Goal: Information Seeking & Learning: Learn about a topic

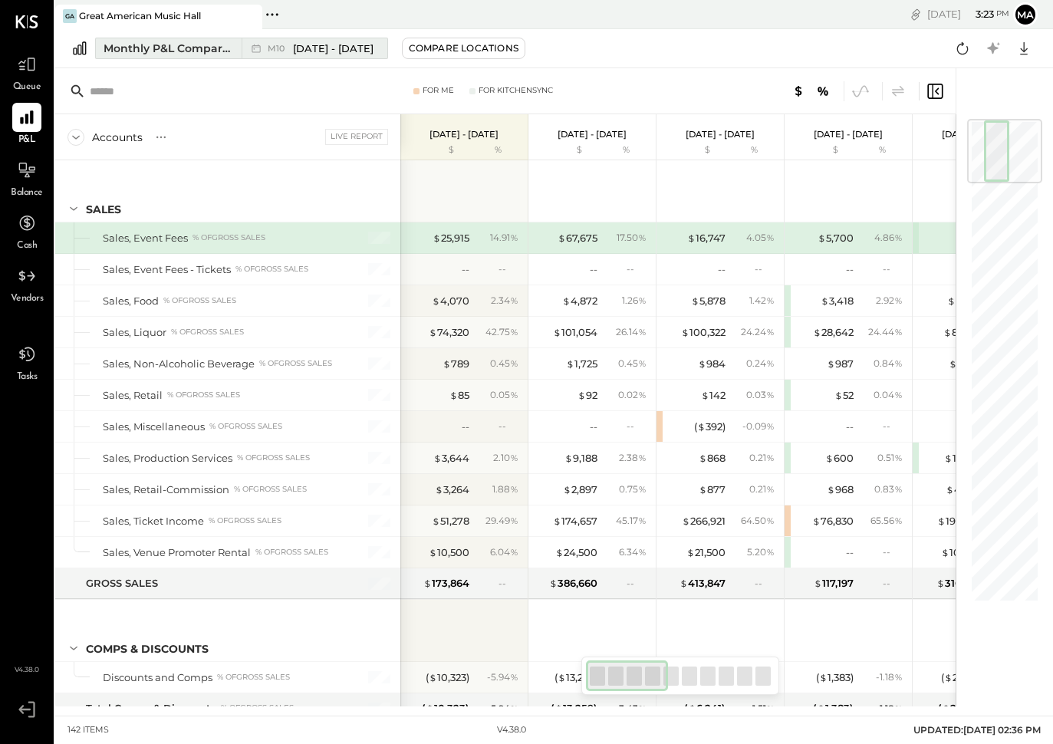
click at [182, 50] on div "Monthly P&L Comparison" at bounding box center [168, 48] width 129 height 15
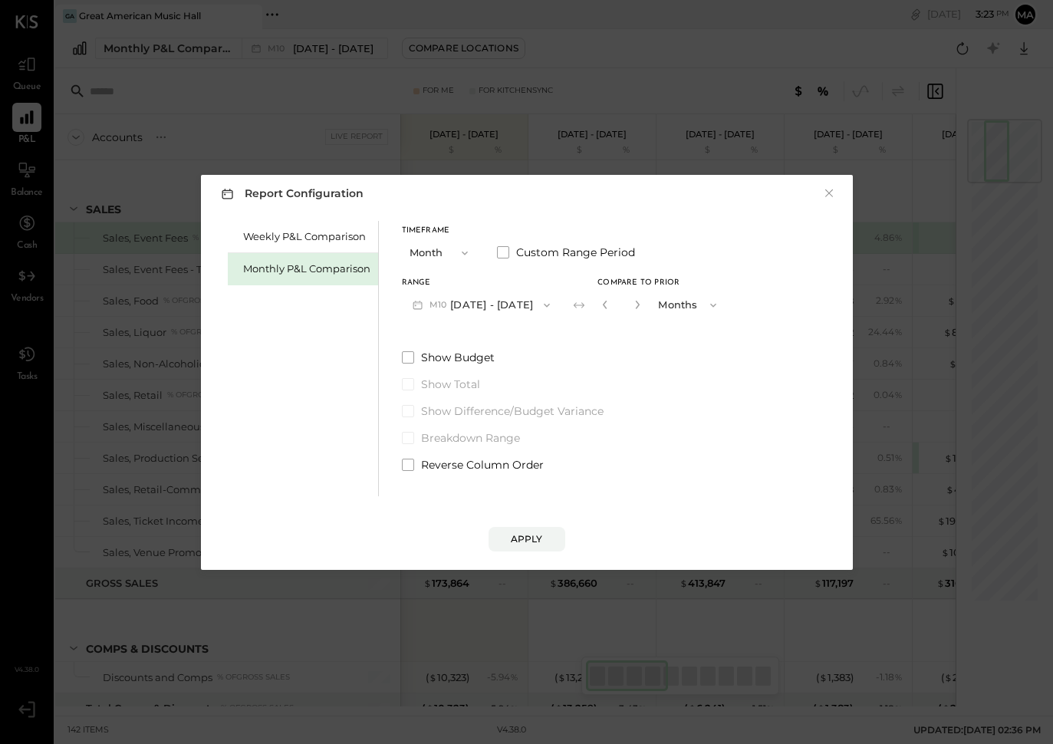
click at [637, 63] on div "Report Configuration × Weekly P&L Comparison Monthly P&L Comparison Timeframe M…" at bounding box center [526, 372] width 1053 height 744
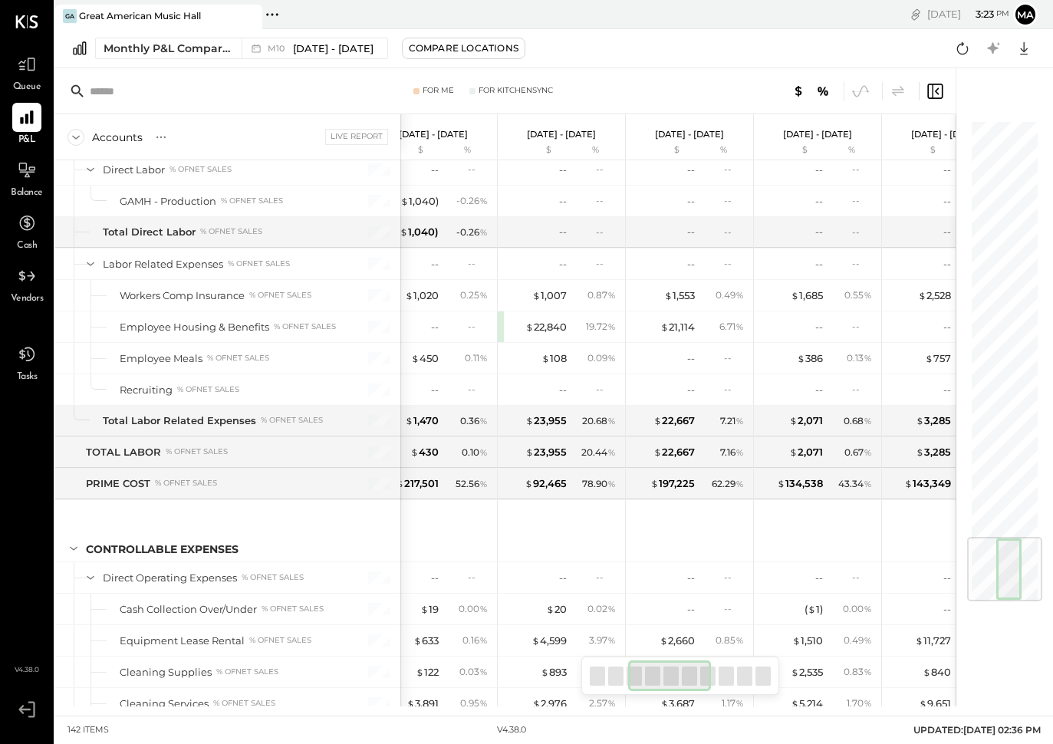
scroll to position [3541, 0]
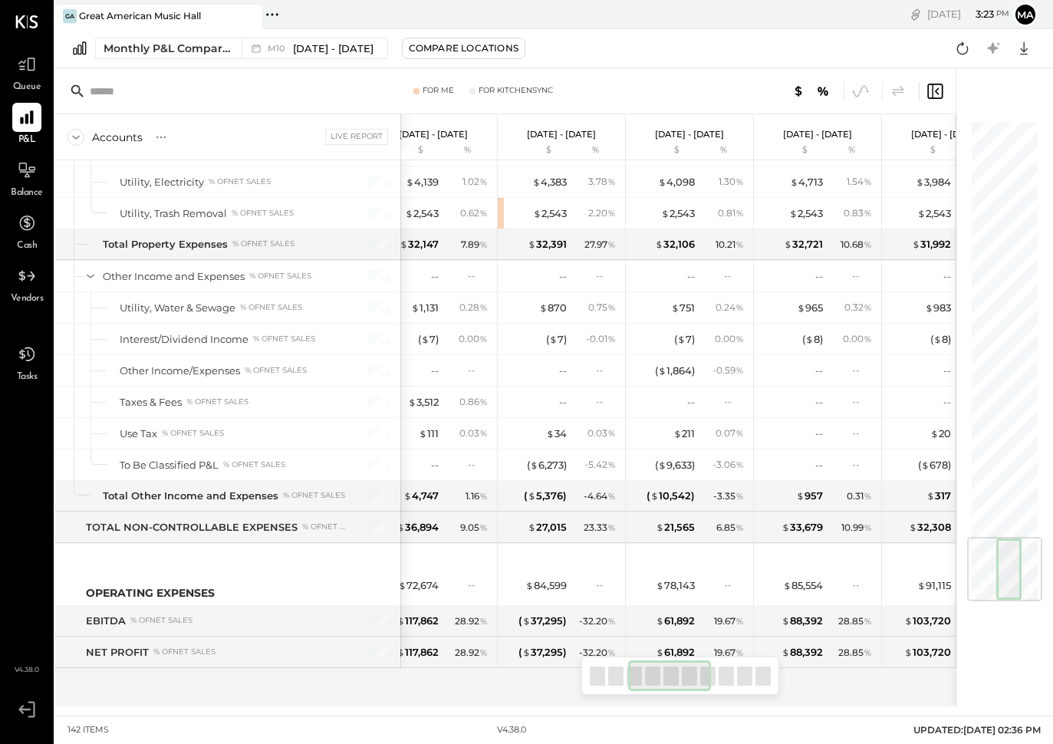
click at [1007, 594] on div at bounding box center [1008, 568] width 25 height 61
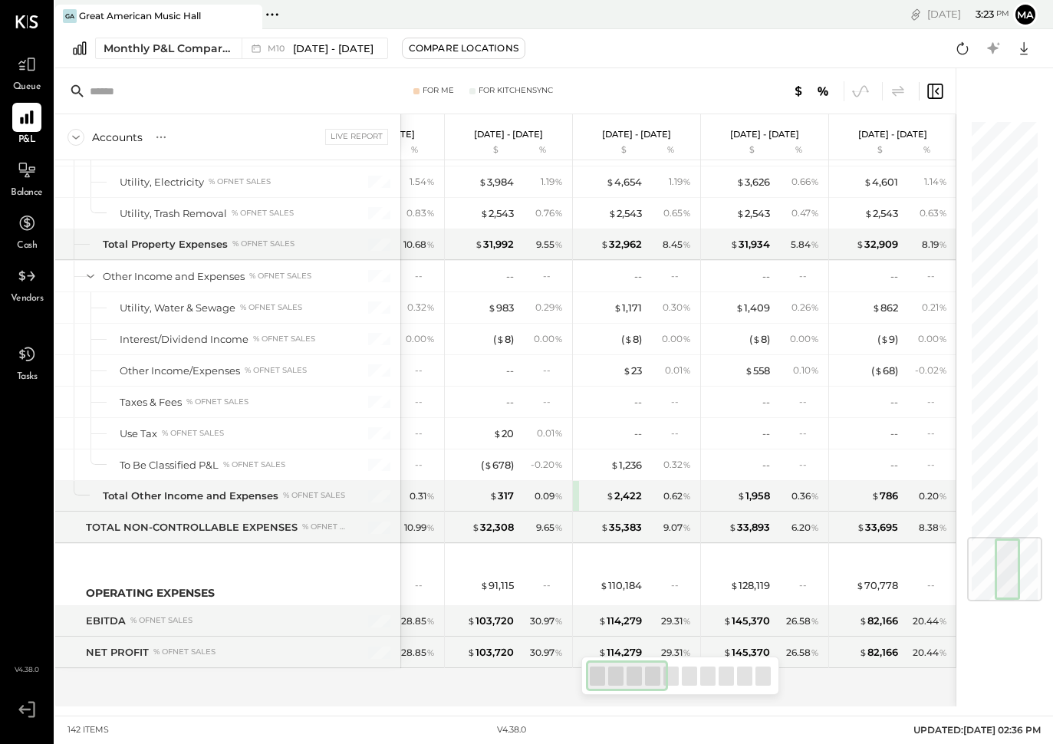
scroll to position [0, 0]
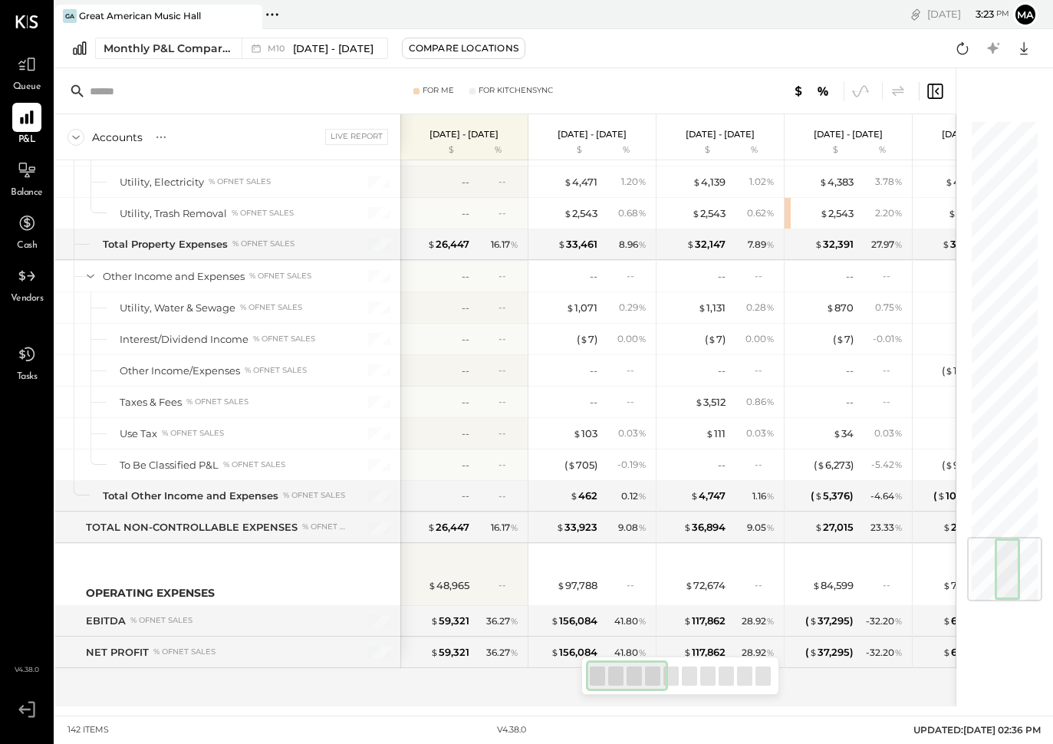
drag, startPoint x: 627, startPoint y: 677, endPoint x: 543, endPoint y: 694, distance: 86.0
click at [543, 694] on div "For Me For KitchenSync Accounts S % GL Live Report [DATE] - [DATE] $ % [DATE] -…" at bounding box center [505, 387] width 900 height 638
click at [1022, 52] on icon at bounding box center [1024, 48] width 20 height 20
click at [1014, 143] on div "Excel" at bounding box center [976, 138] width 123 height 32
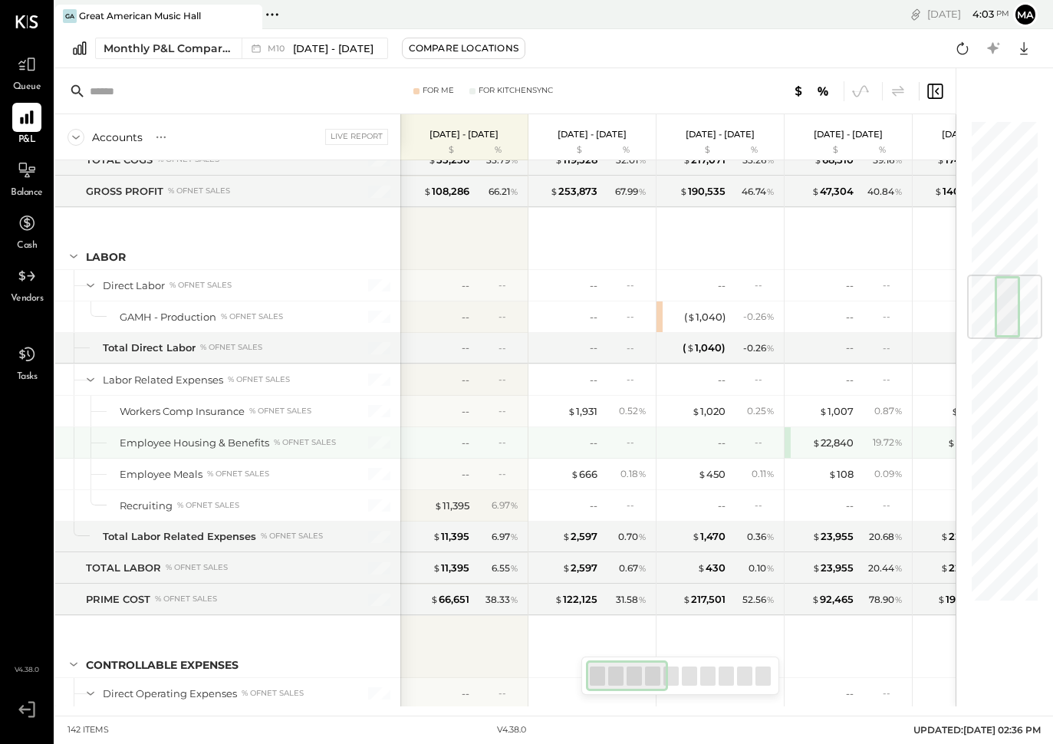
scroll to position [1264, 0]
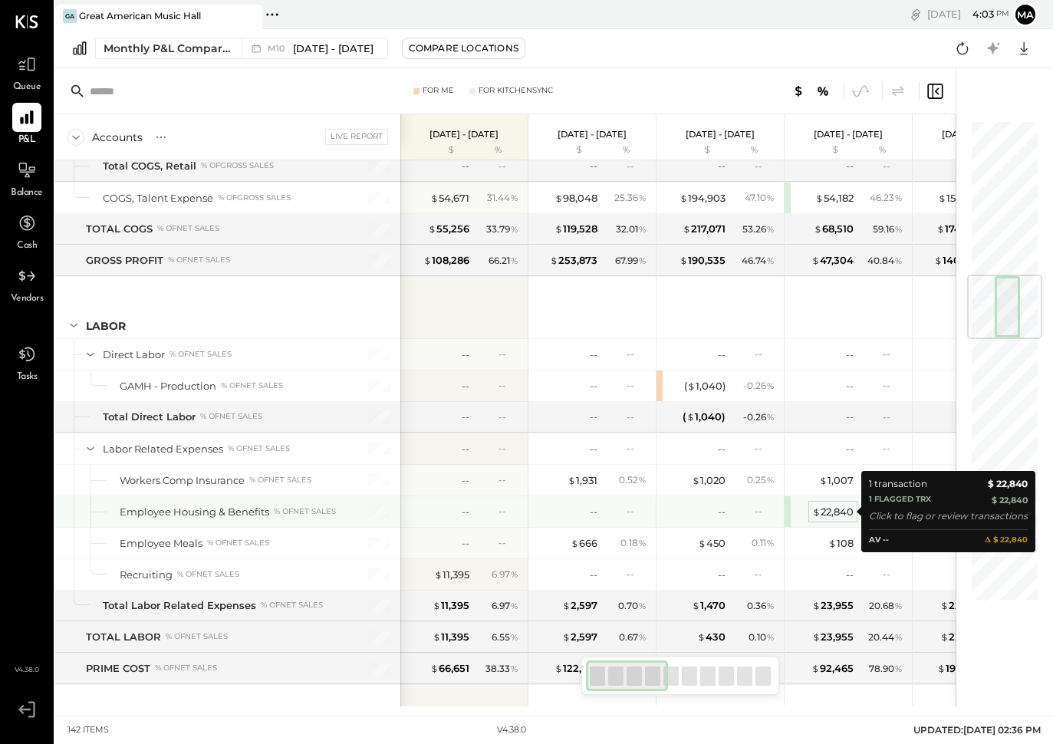
click at [834, 509] on div "$ 22,840" at bounding box center [832, 511] width 41 height 15
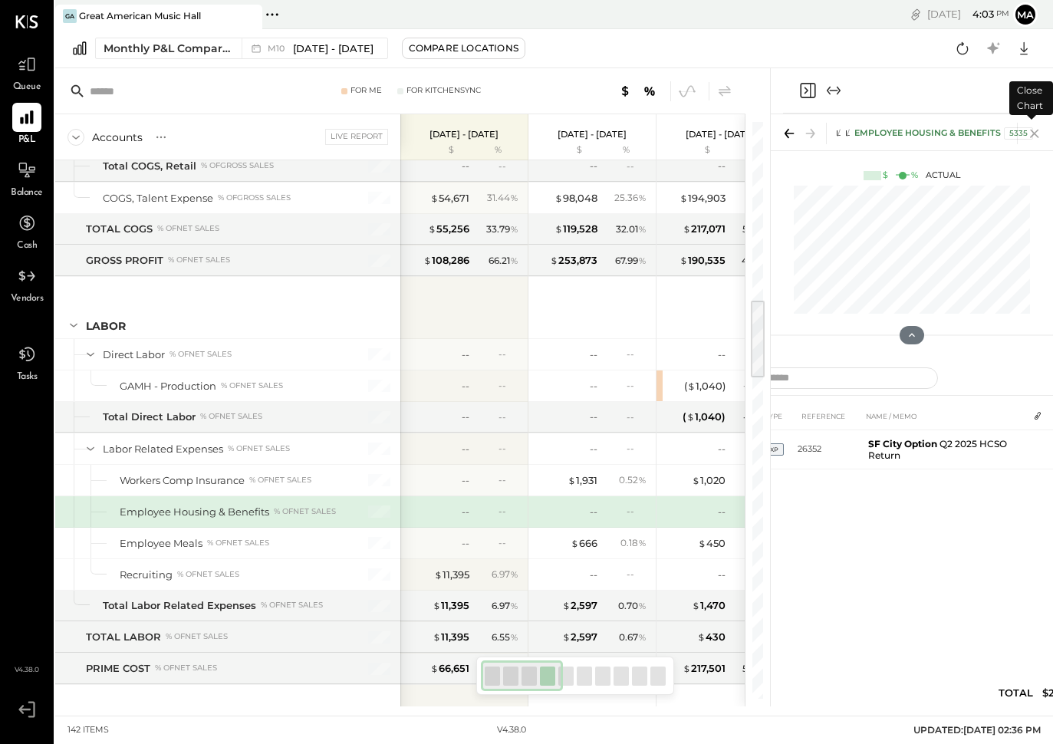
click at [1039, 135] on icon at bounding box center [1034, 133] width 21 height 21
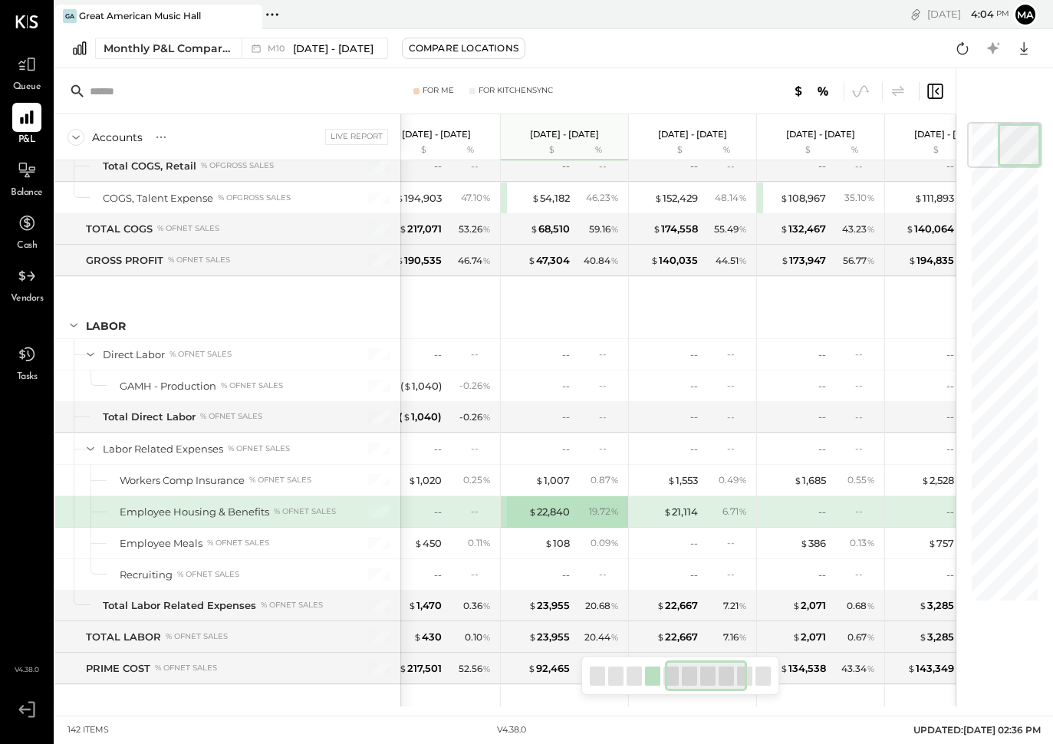
scroll to position [0, 531]
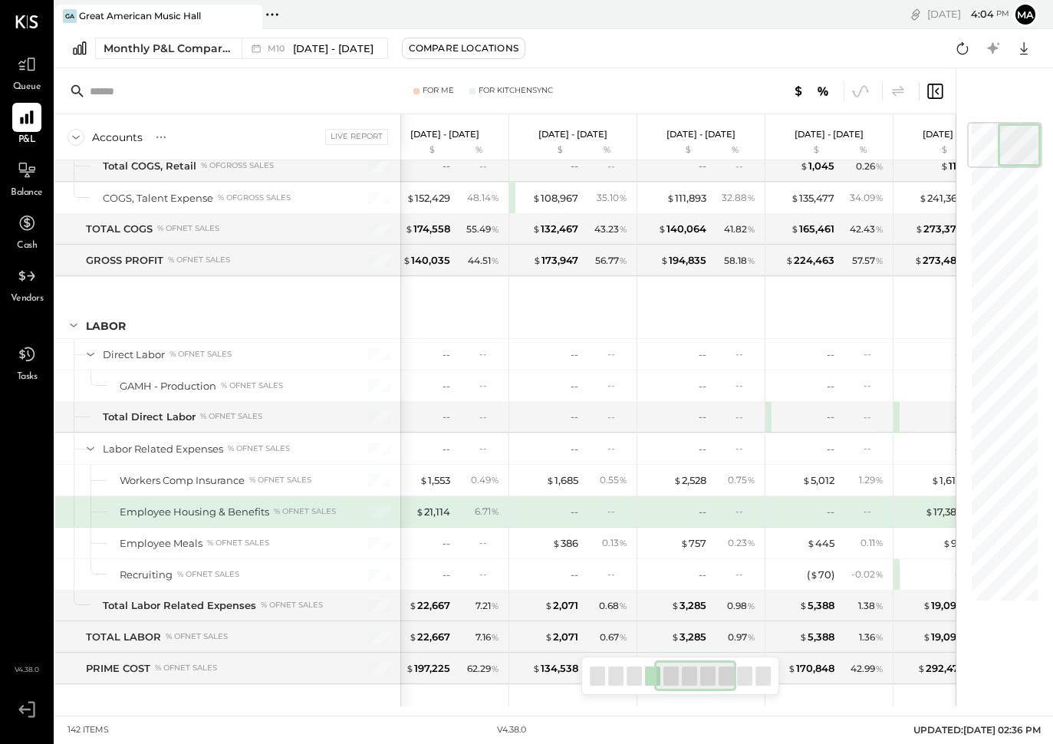
drag, startPoint x: 664, startPoint y: 685, endPoint x: 600, endPoint y: 551, distance: 148.5
click at [715, 687] on div at bounding box center [695, 675] width 83 height 31
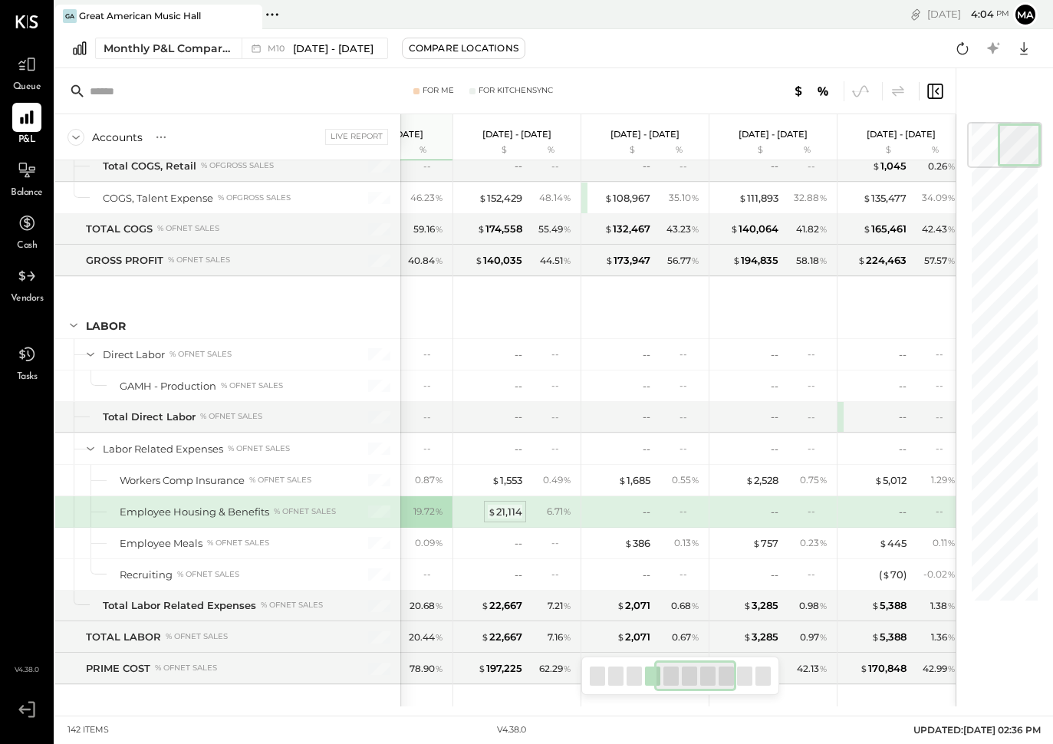
click at [495, 512] on span "$" at bounding box center [492, 511] width 8 height 12
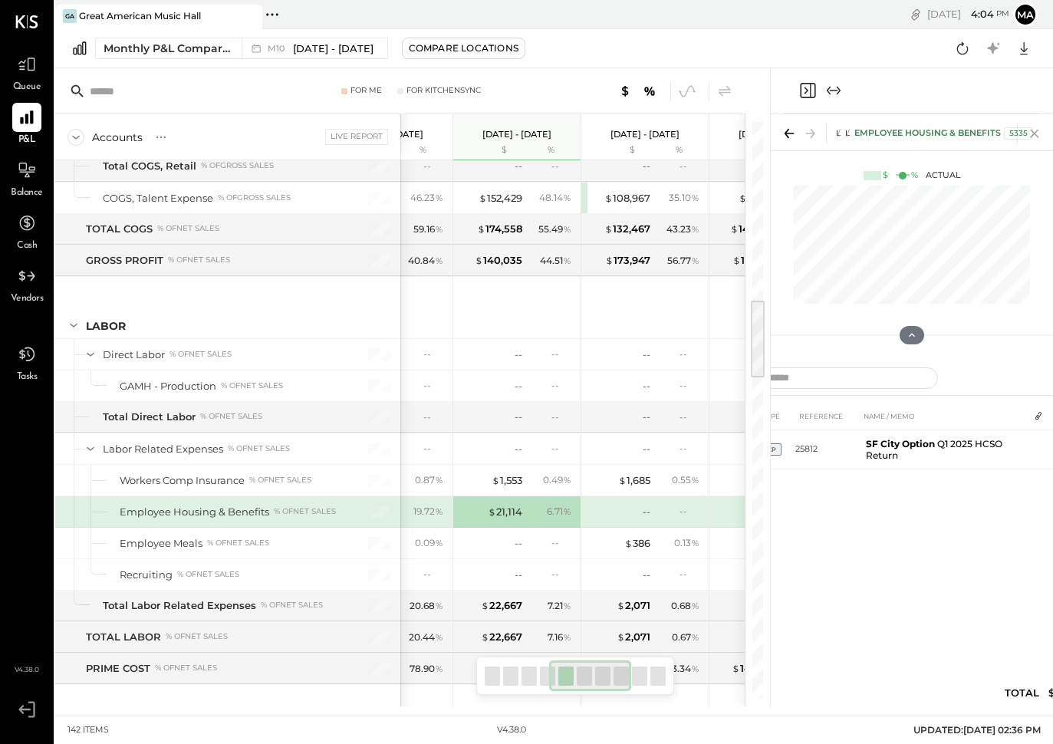
click at [1038, 136] on icon at bounding box center [1034, 133] width 21 height 21
